Goal: Communication & Community: Share content

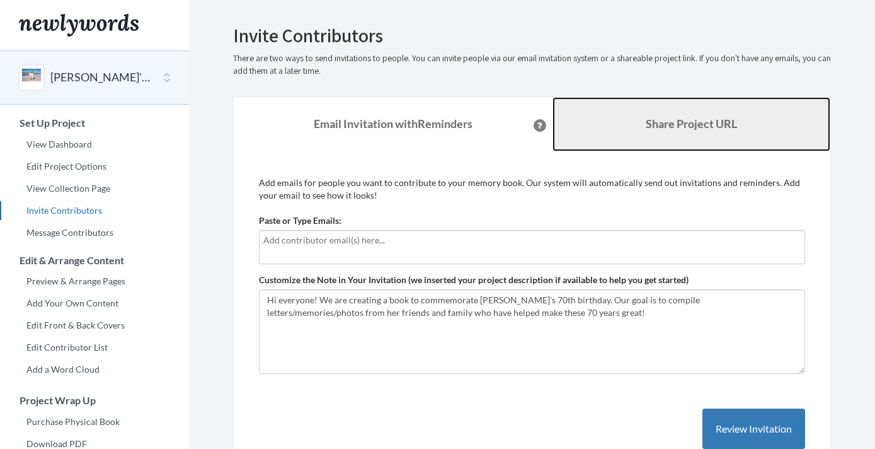
click at [679, 119] on b "Share Project URL" at bounding box center [691, 124] width 91 height 14
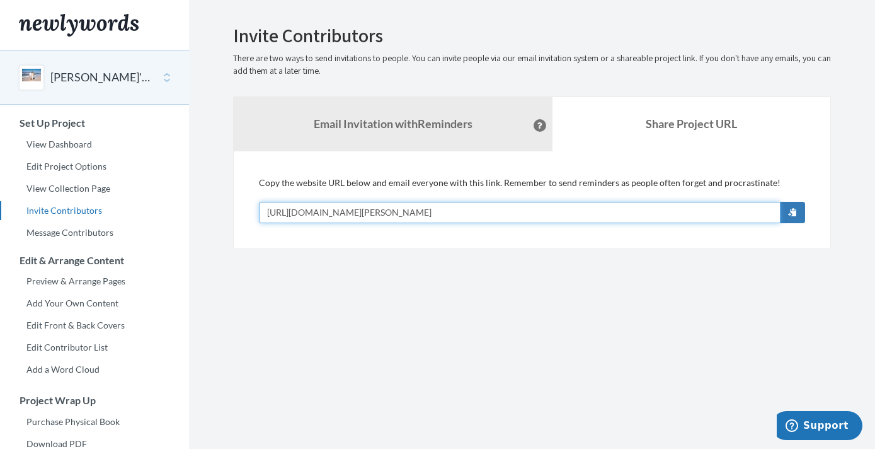
click at [495, 212] on input "[URL][DOMAIN_NAME][PERSON_NAME]" at bounding box center [520, 212] width 522 height 21
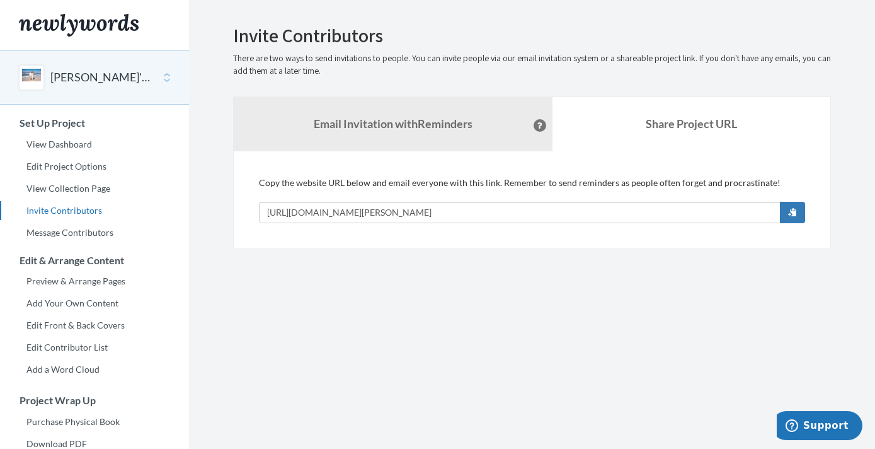
click at [466, 396] on section "Emails have been sent! Invite Contributors There are two ways to send invitatio…" at bounding box center [532, 313] width 686 height 626
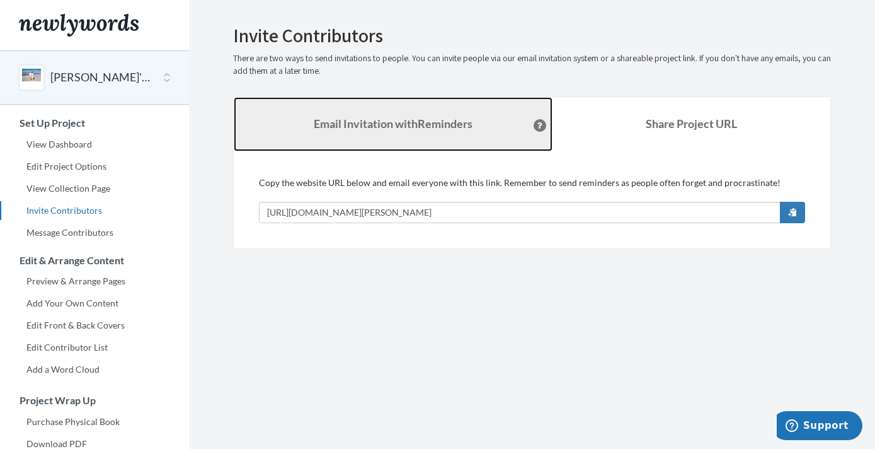
click at [414, 121] on strong "Email Invitation with Reminders" at bounding box center [393, 124] width 159 height 14
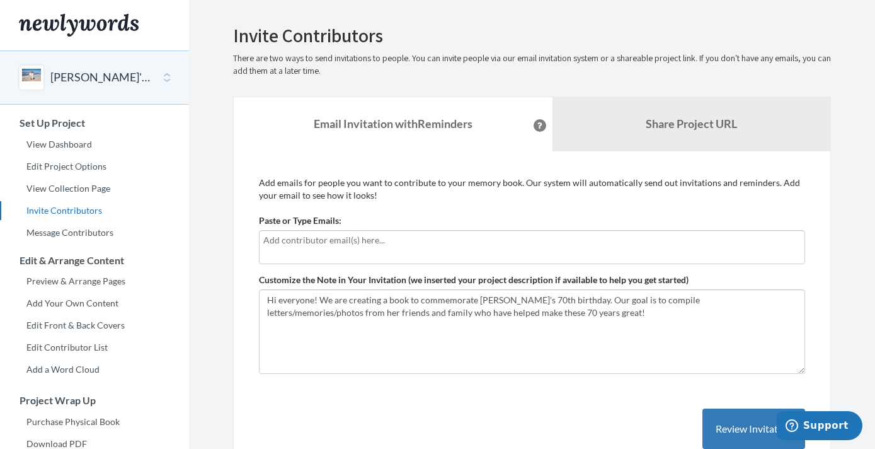
click at [346, 242] on input "text" at bounding box center [531, 240] width 537 height 14
type input "[EMAIL_ADDRESS][DOMAIN_NAME]"
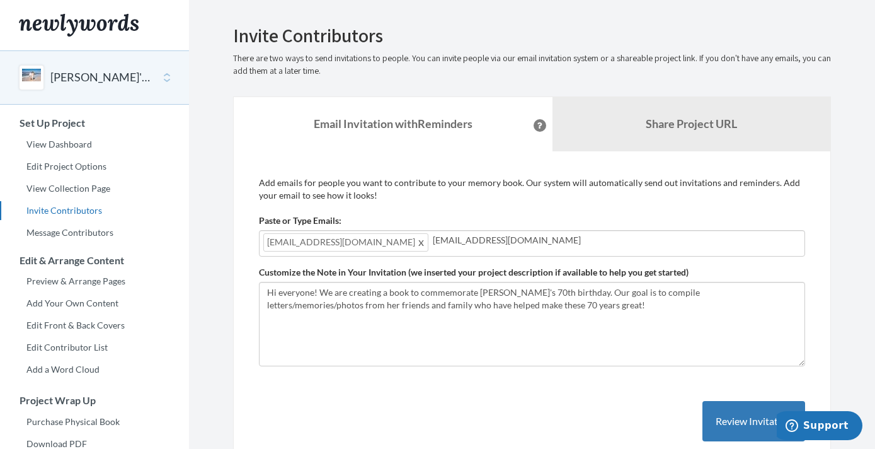
type input "[EMAIL_ADDRESS][DOMAIN_NAME]"
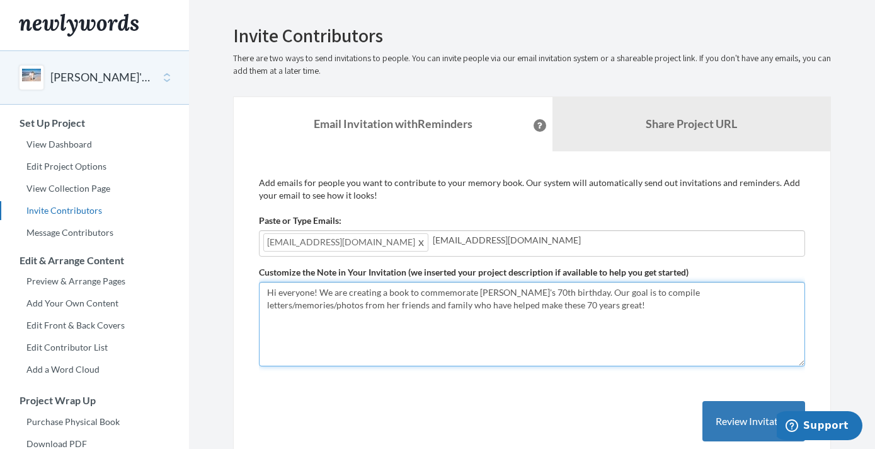
click at [583, 342] on textarea "Hi everyone! We are creating a book to commemorate [PERSON_NAME]'s 70th birthda…" at bounding box center [532, 324] width 546 height 84
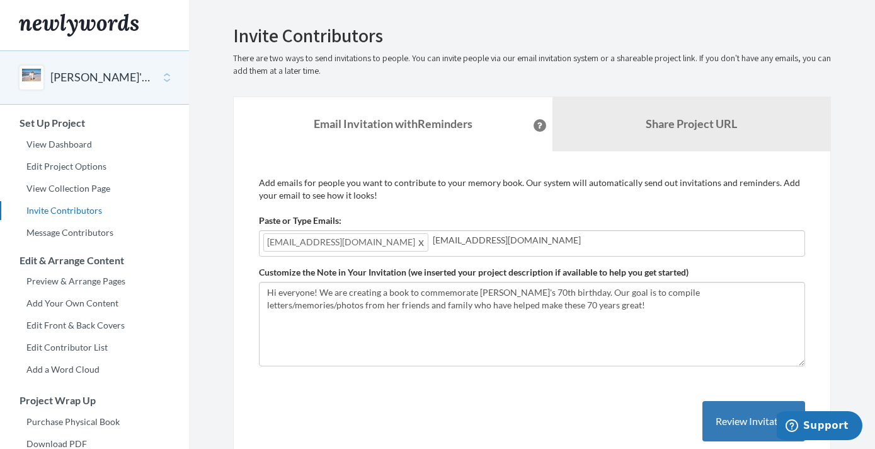
click at [512, 242] on input "[EMAIL_ADDRESS][DOMAIN_NAME]" at bounding box center [617, 240] width 368 height 14
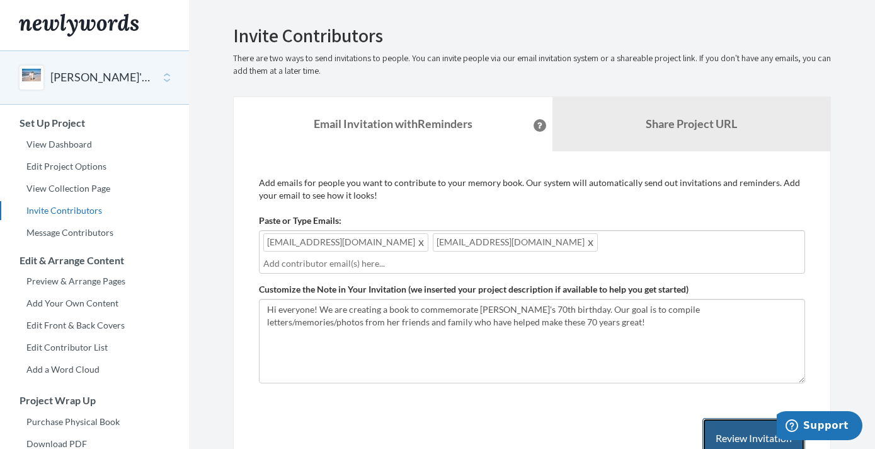
click at [735, 419] on button "Review Invitation" at bounding box center [754, 438] width 103 height 41
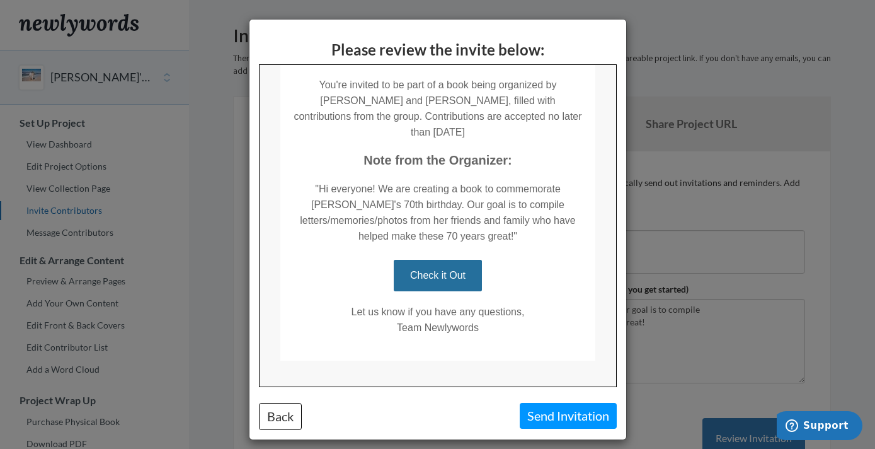
scroll to position [164, 0]
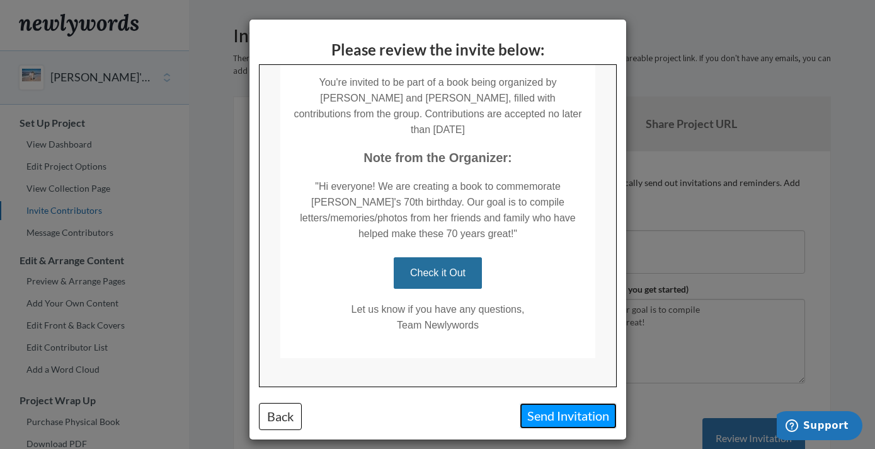
click at [563, 413] on button "Send Invitation" at bounding box center [568, 416] width 97 height 26
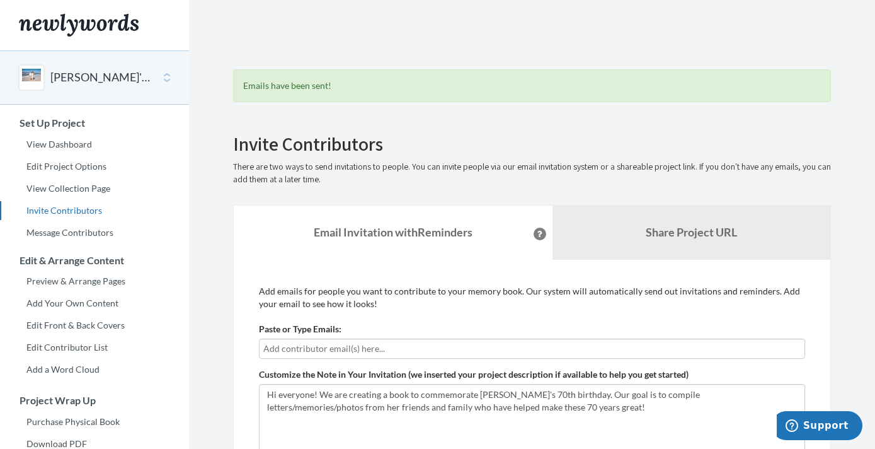
scroll to position [268, 0]
